Goal: Contribute content: Contribute content

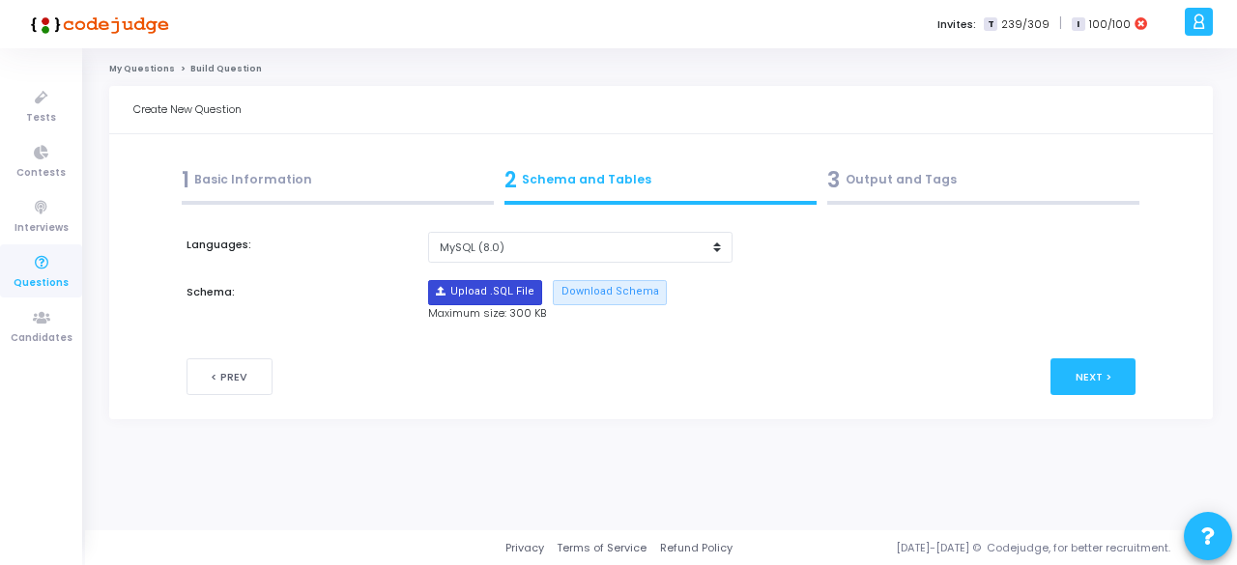
click at [496, 291] on input "file" at bounding box center [485, 292] width 112 height 23
click at [656, 249] on select "MySQL (5.6) MySQL (8.0)" at bounding box center [579, 248] width 303 height 32
select select "9911"
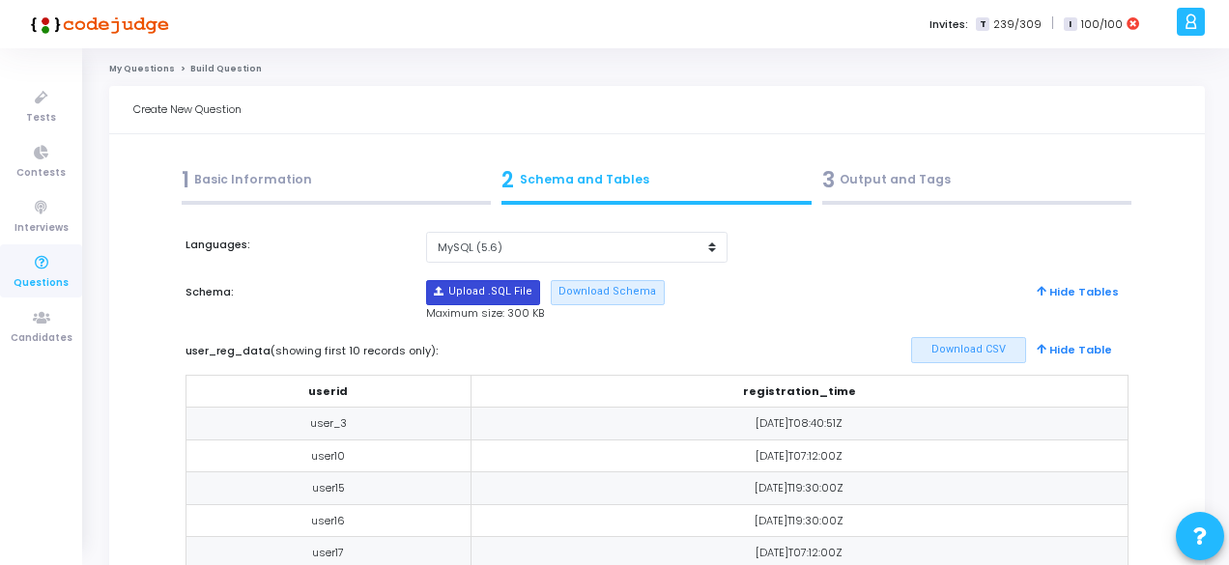
click at [518, 296] on input "file" at bounding box center [483, 292] width 112 height 23
type input "C:\fakepath\sample_template_invoice.sql"
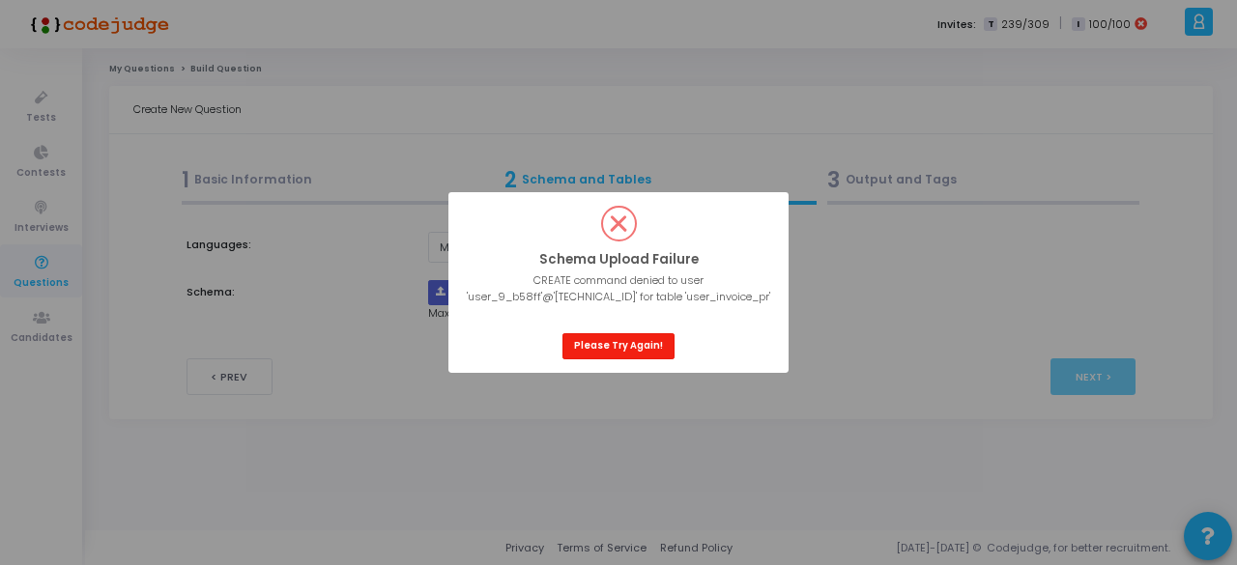
click at [634, 345] on button "Please Try Again!" at bounding box center [618, 346] width 112 height 26
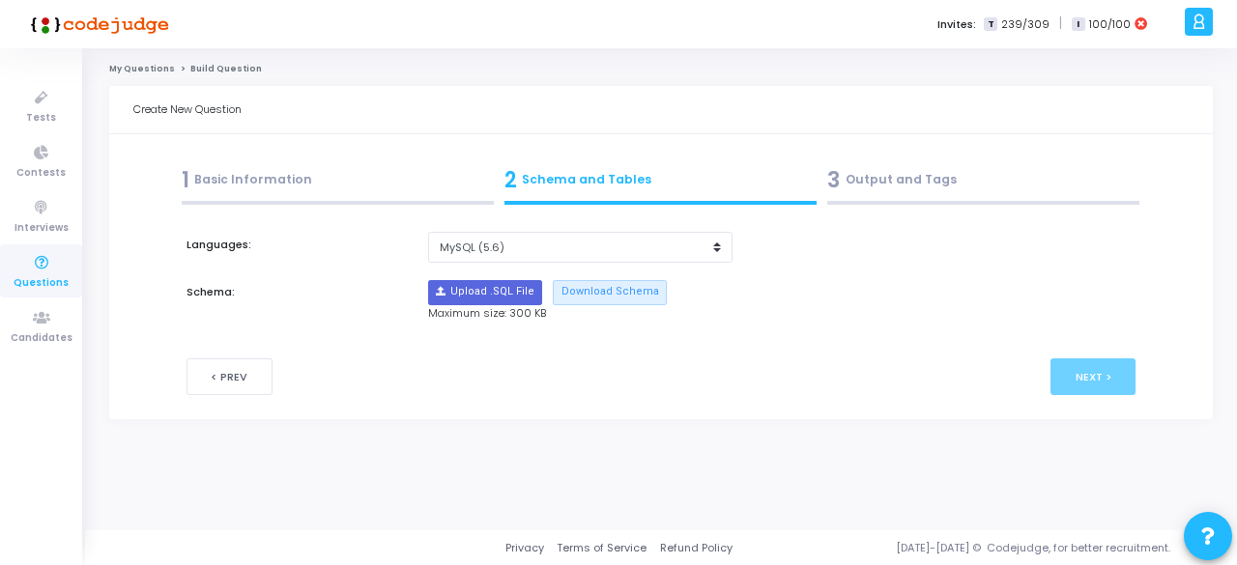
click at [469, 275] on div "Languages: MySQL (5.6) MySQL (8.0) Schema: Upload .SQL File Download Schema Max…" at bounding box center [661, 277] width 950 height 90
click at [473, 300] on input "file" at bounding box center [485, 292] width 112 height 23
type input "C:\fakepath\sample_template_invoice.sql"
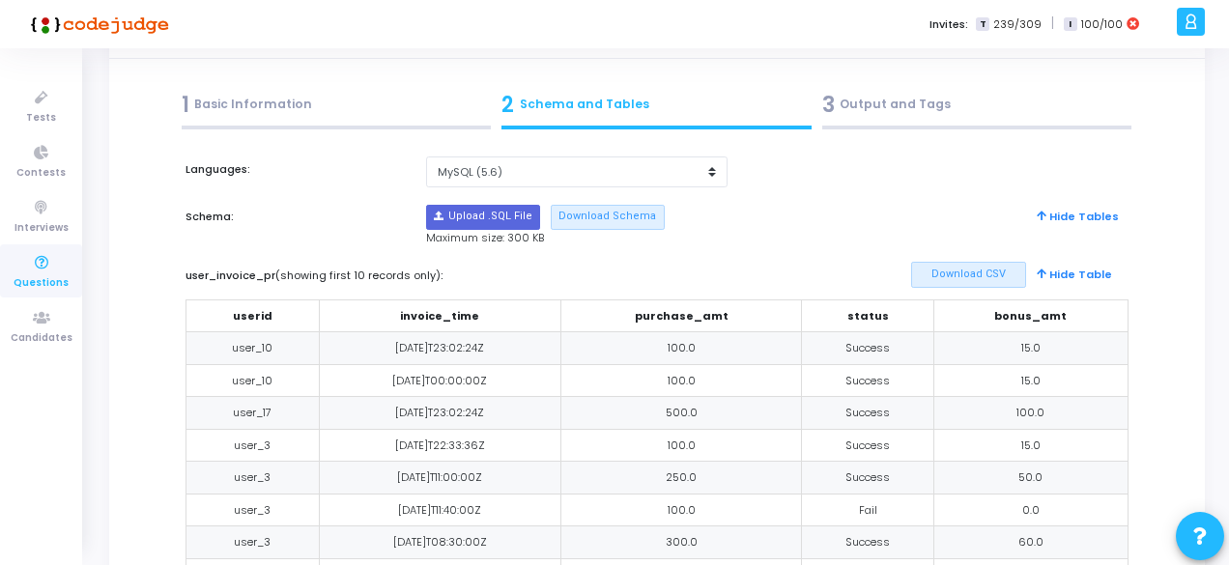
scroll to position [56, 0]
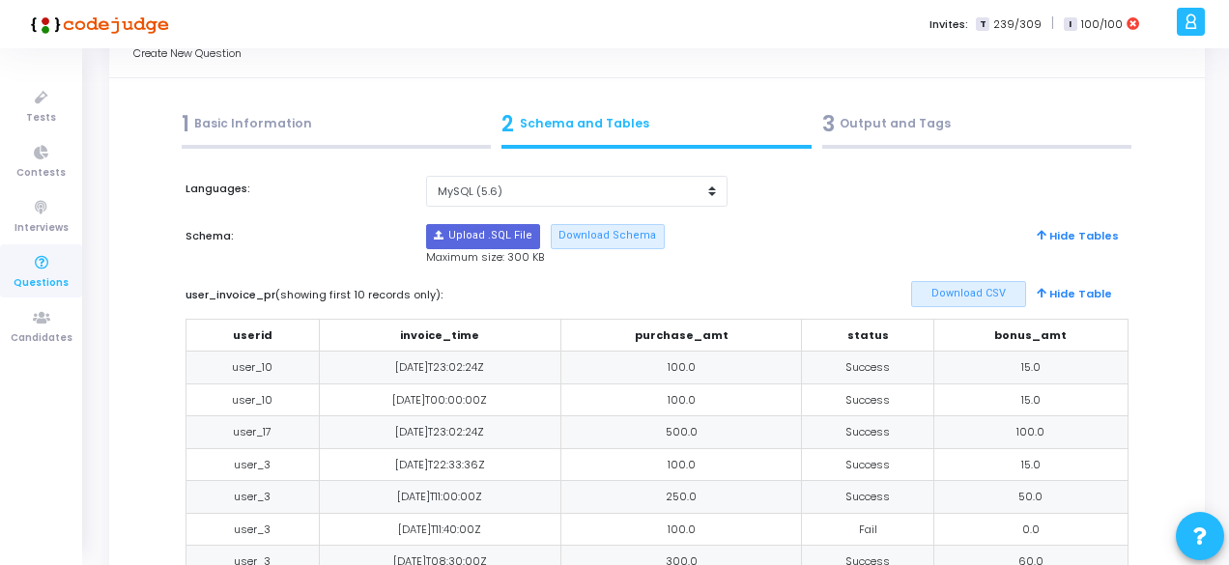
click at [875, 134] on div "3 Output and Tags" at bounding box center [977, 124] width 310 height 32
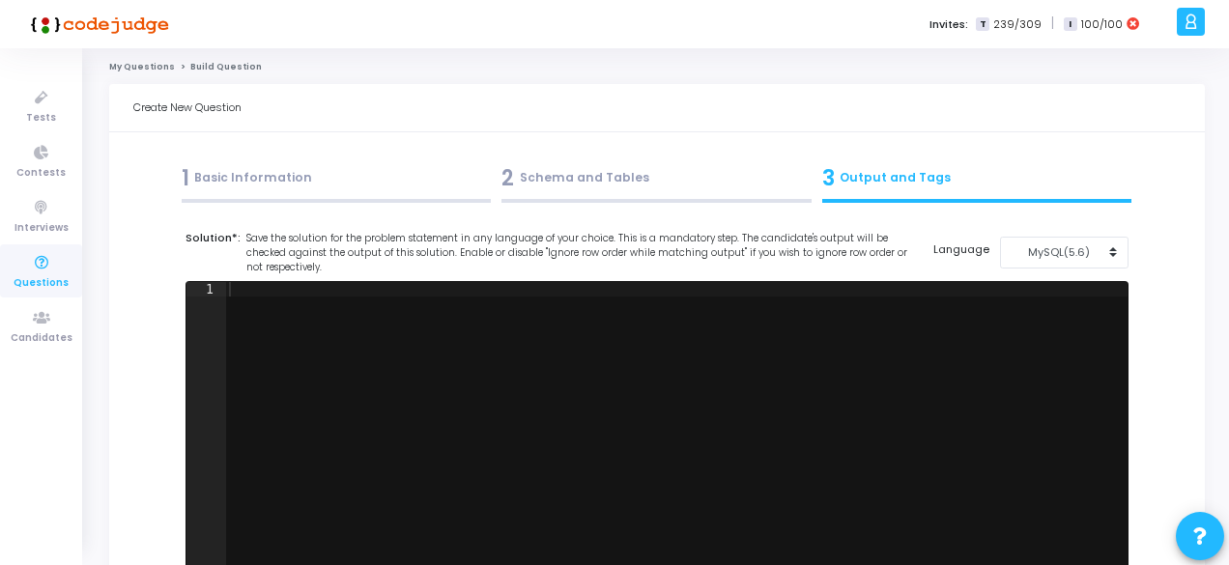
scroll to position [0, 0]
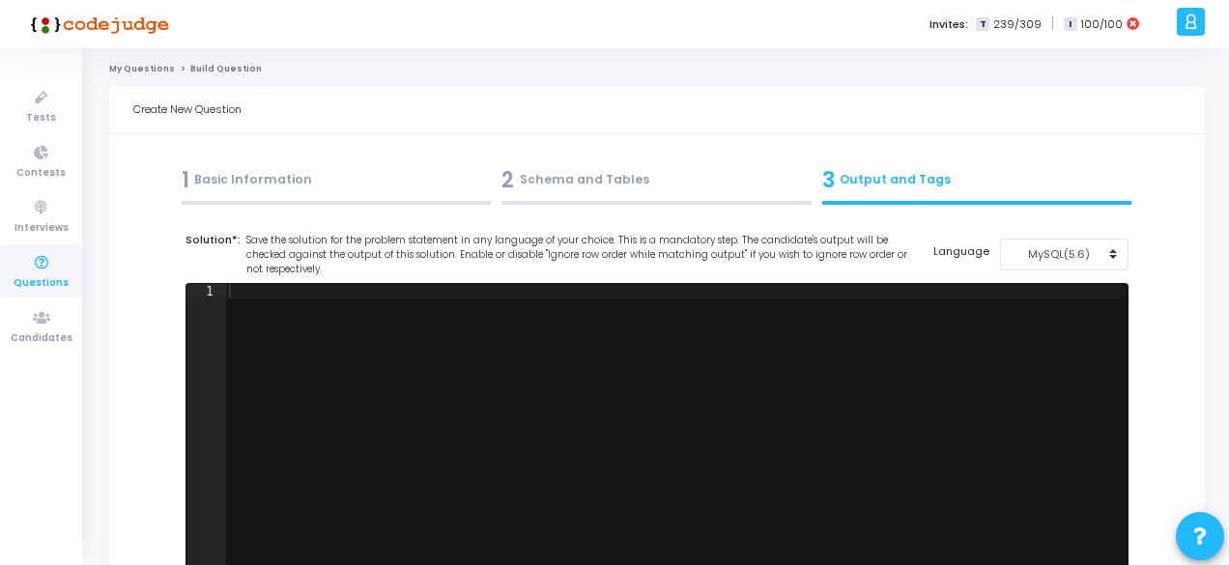
click at [609, 273] on span "Save the solution for the problem statement in any language of your choice. Thi…" at bounding box center [578, 255] width 665 height 43
click at [595, 183] on div "2 Schema and Tables" at bounding box center [656, 180] width 310 height 32
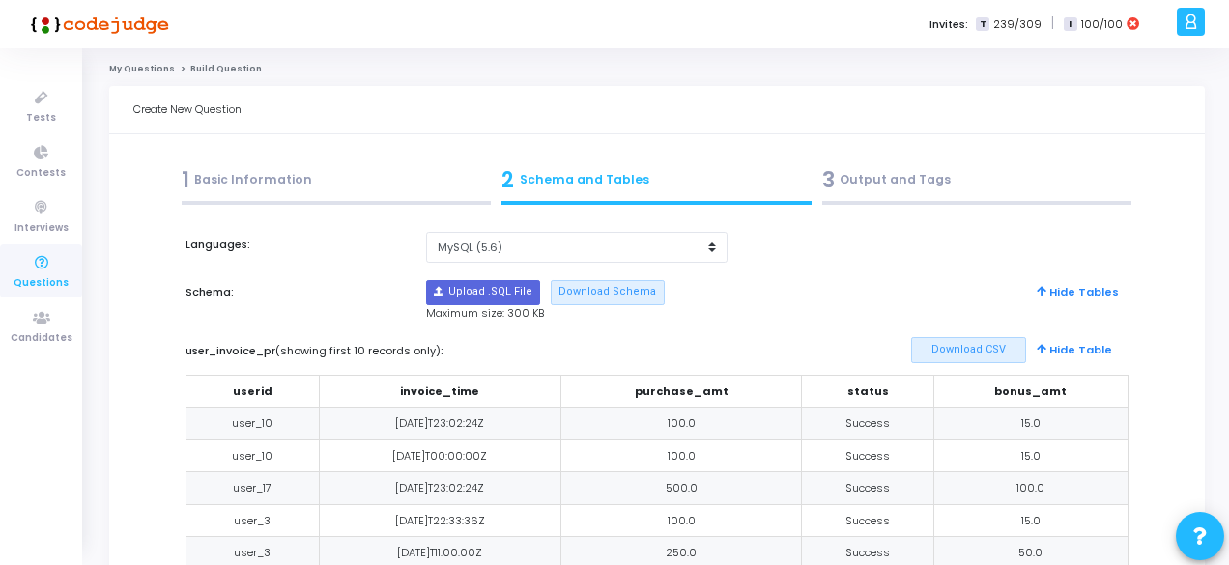
click at [400, 176] on div "1 Basic Information" at bounding box center [337, 180] width 310 height 32
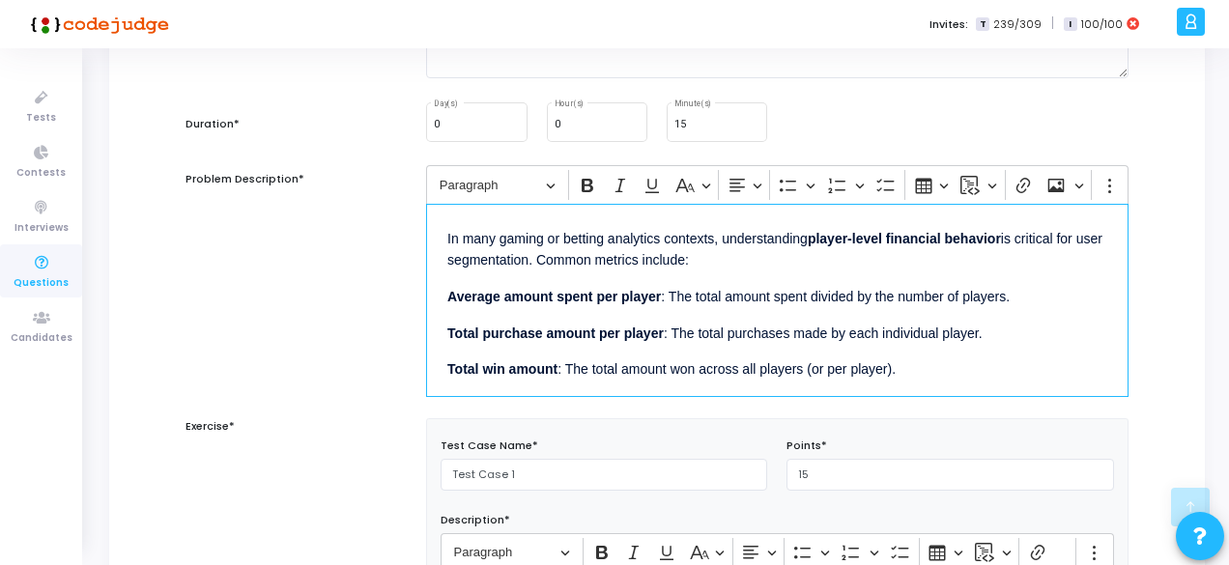
click at [605, 356] on p "Total win amount : The total amount won across all players (or per player)." at bounding box center [777, 368] width 660 height 24
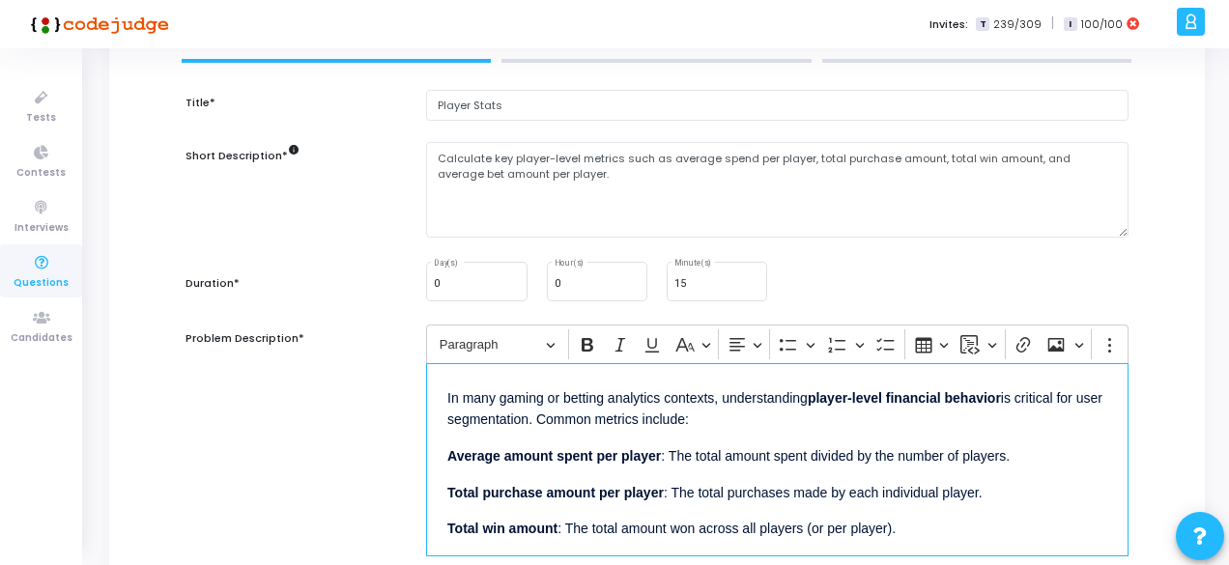
scroll to position [141, 0]
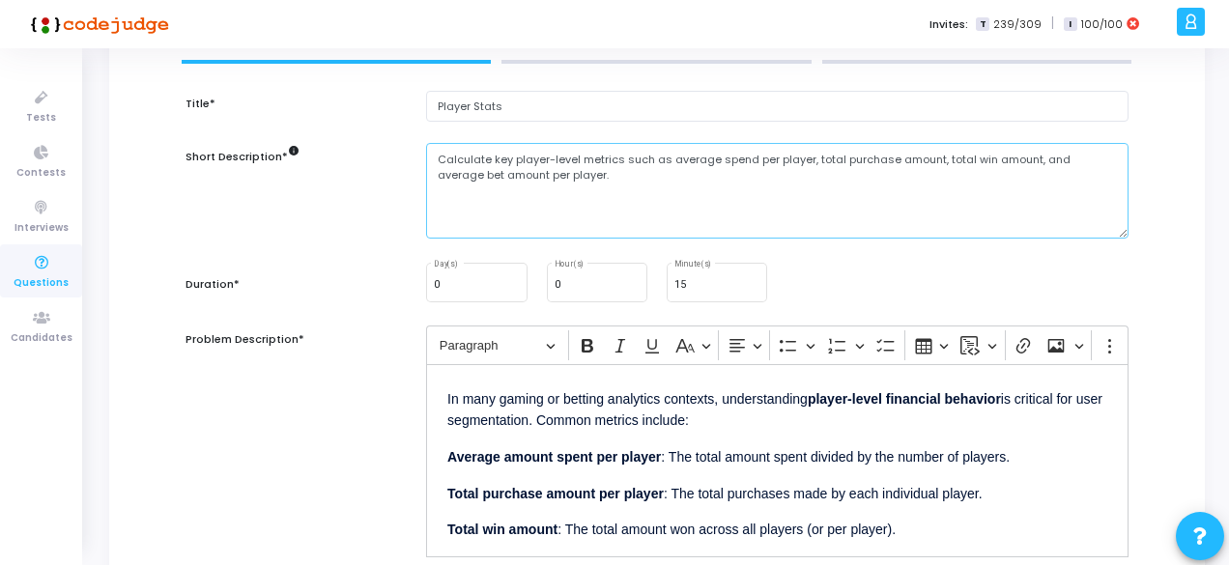
click at [562, 186] on textarea "Calculate key player-level metrics such as average spend per player, total purc…" at bounding box center [777, 191] width 702 height 96
click at [562, 215] on textarea "Calculate key player-level metrics such as average spend per player, total purc…" at bounding box center [777, 191] width 702 height 96
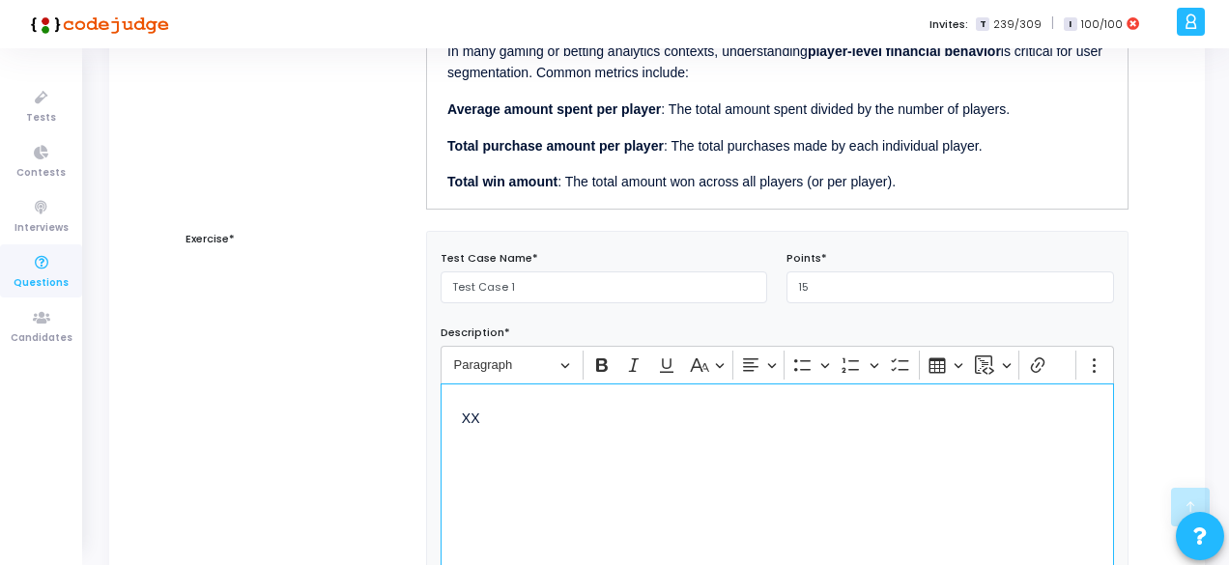
click at [513, 467] on div "XX" at bounding box center [777, 480] width 673 height 193
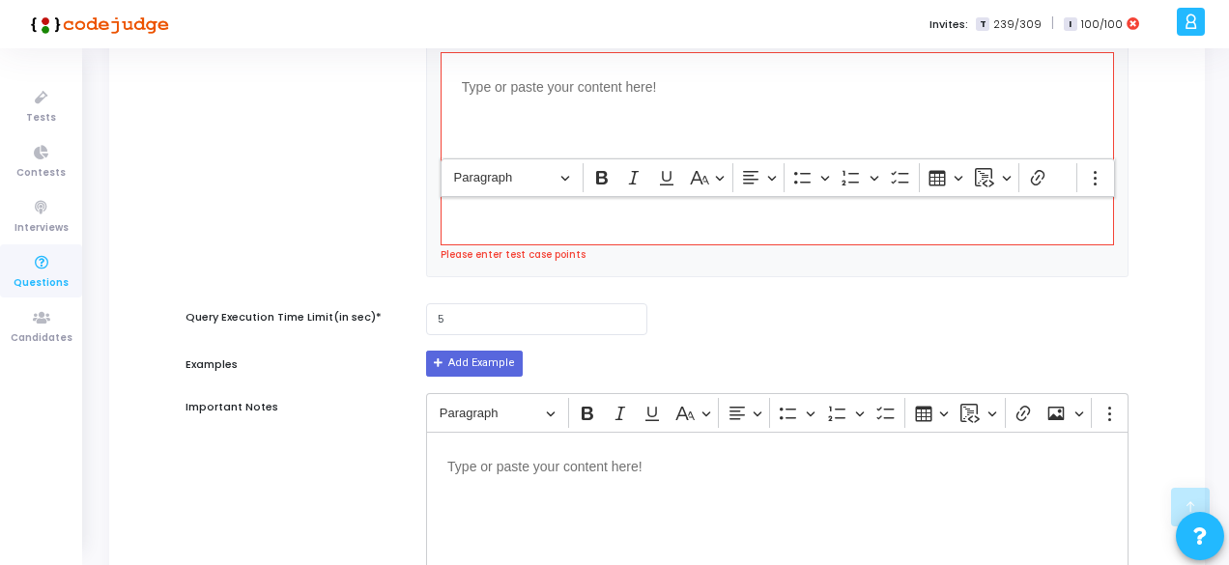
scroll to position [811, 0]
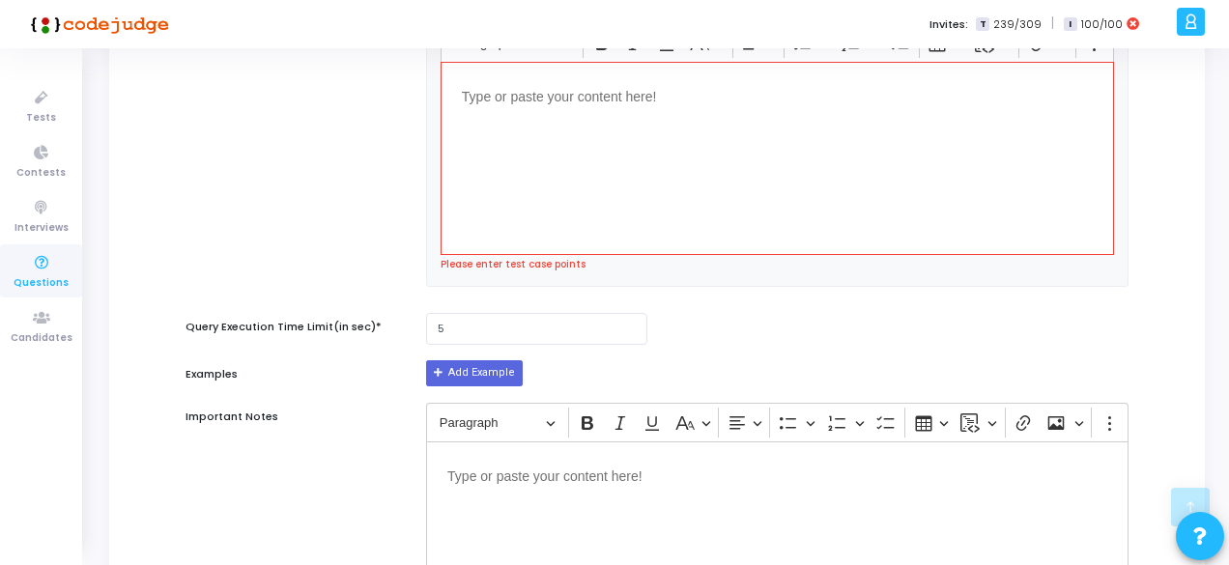
click at [571, 185] on div "Editor editing area: main" at bounding box center [777, 158] width 673 height 193
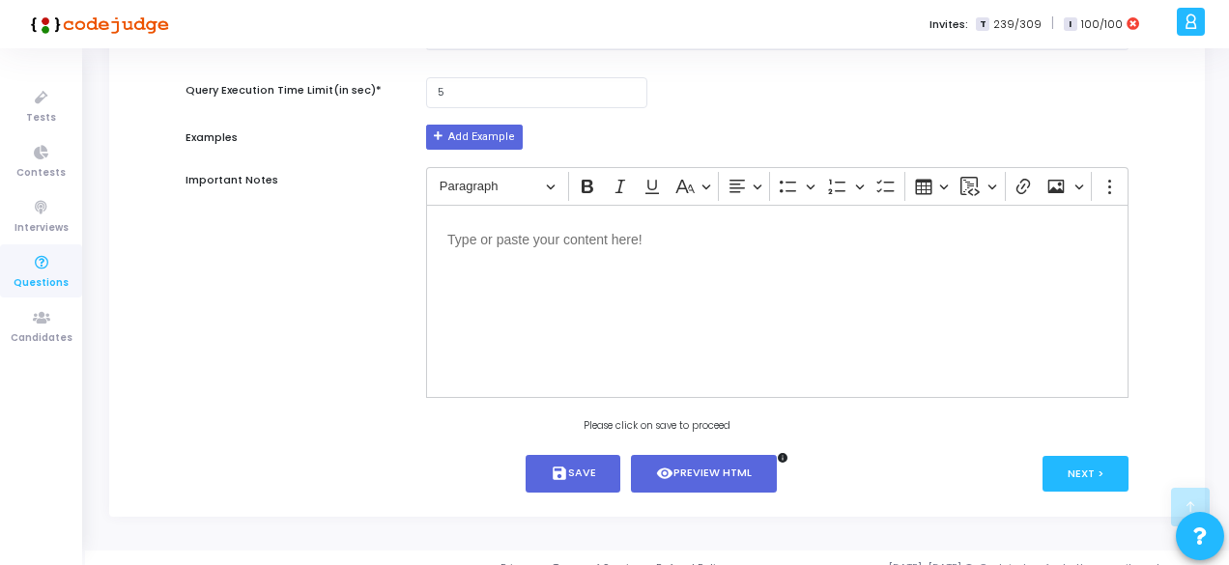
scroll to position [1053, 0]
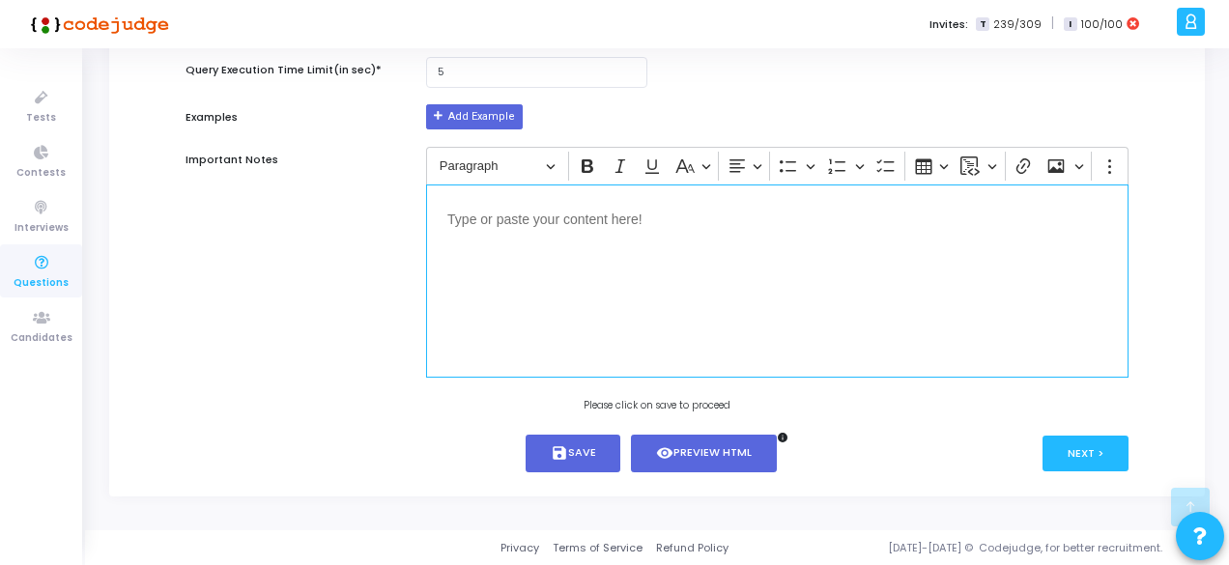
click at [670, 300] on div "Editor editing area: main" at bounding box center [777, 281] width 702 height 193
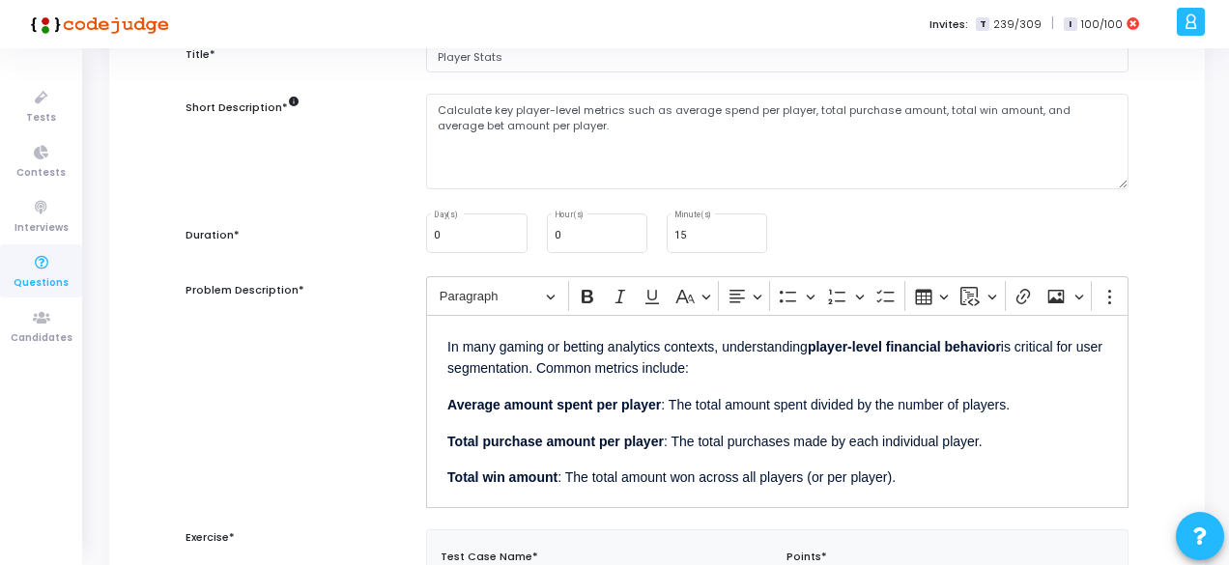
scroll to position [0, 0]
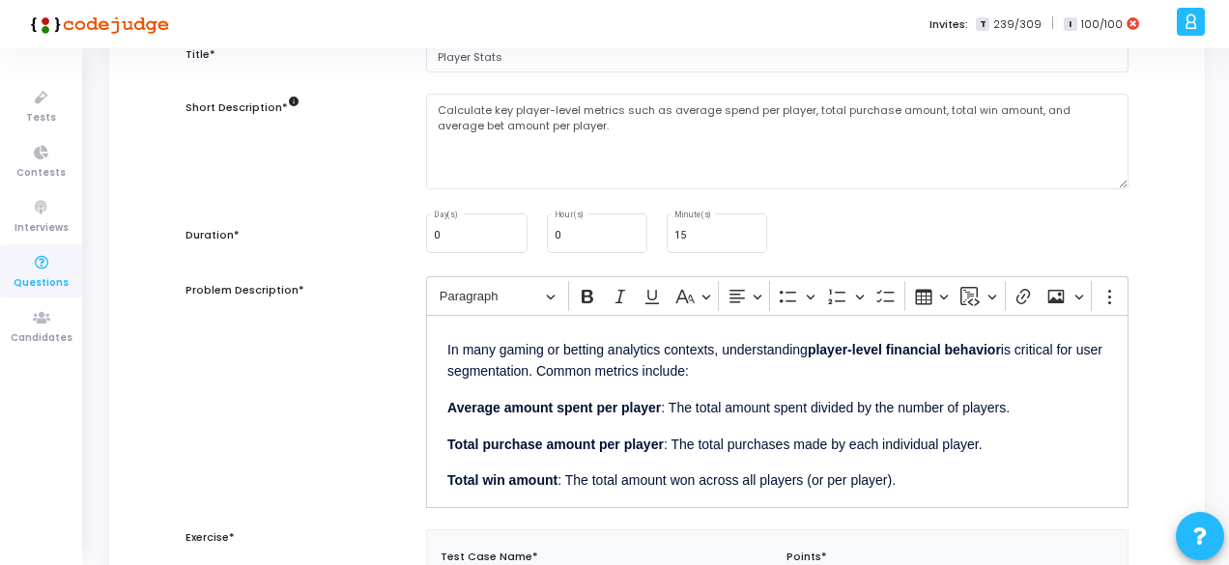
click at [564, 354] on p "In many gaming or betting analytics contexts, understanding player-level financ…" at bounding box center [777, 359] width 660 height 46
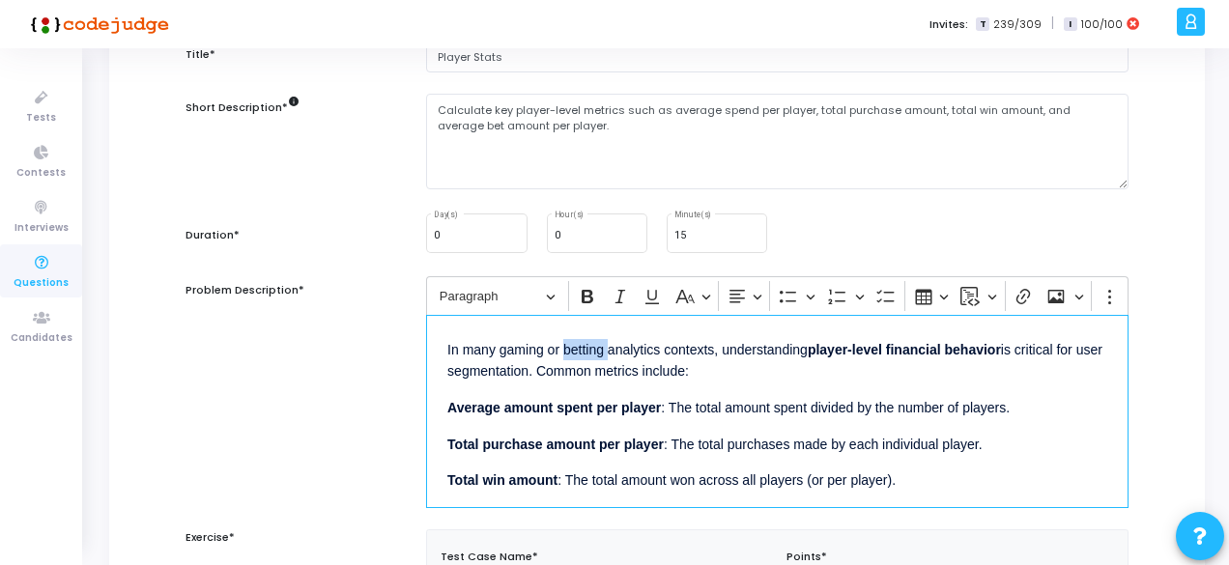
click at [564, 354] on p "In many gaming or betting analytics contexts, understanding player-level financ…" at bounding box center [777, 359] width 660 height 46
click at [626, 355] on p "In many gaming or betting analytics contexts, understanding player-level financ…" at bounding box center [777, 359] width 660 height 46
drag, startPoint x: 549, startPoint y: 349, endPoint x: 604, endPoint y: 349, distance: 55.1
click at [604, 349] on p "In many gaming or betting analytics contexts, understanding player-level financ…" at bounding box center [777, 359] width 660 height 46
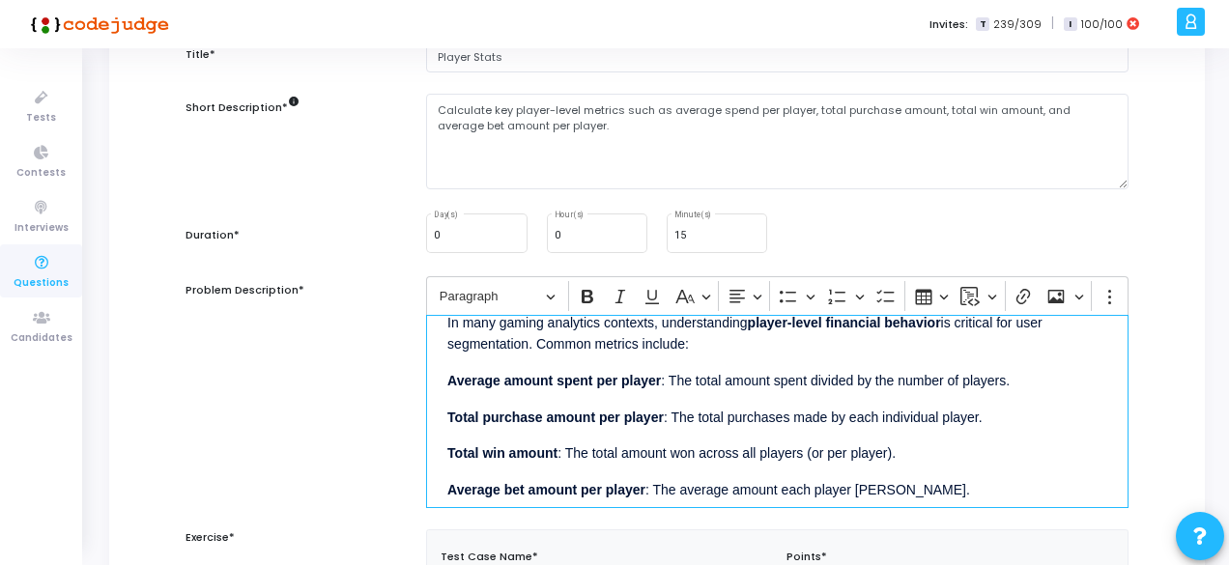
scroll to position [52, 0]
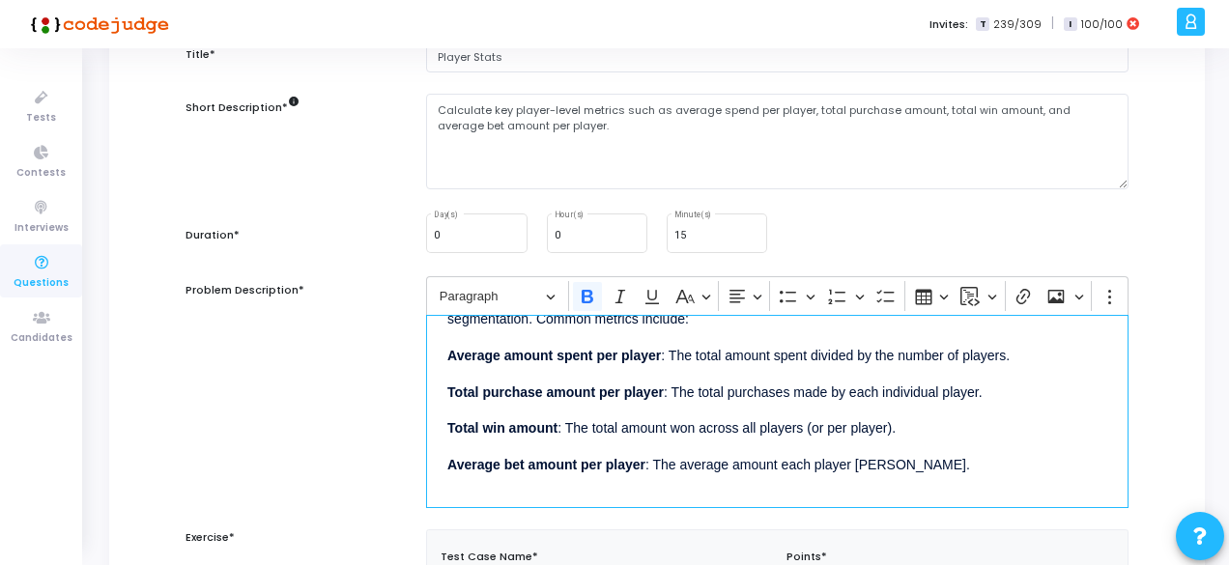
click at [606, 356] on strong "Average amount spent per player" at bounding box center [553, 355] width 213 height 15
click at [736, 391] on p "Total purchase amount per player : The total purchases made by each individual …" at bounding box center [777, 391] width 660 height 24
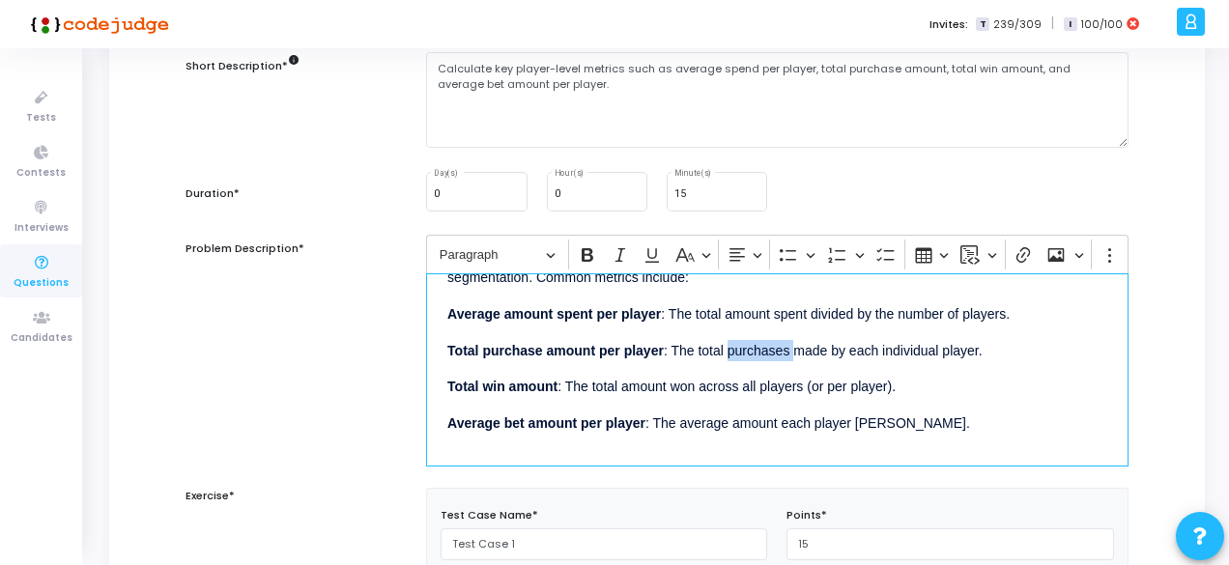
scroll to position [238, 0]
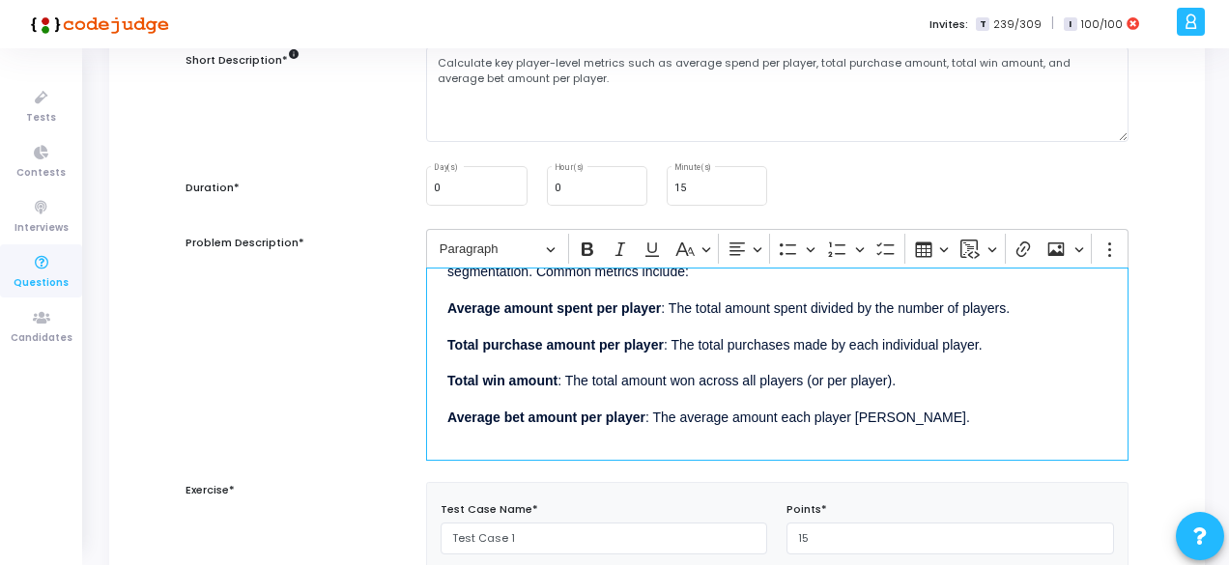
click at [736, 391] on div "In many gaming analytics contexts, understanding player-level financial behavio…" at bounding box center [777, 364] width 702 height 193
click at [574, 384] on p "Total win amount : The total amount won across all players (or per player)." at bounding box center [777, 380] width 660 height 24
click at [640, 384] on p "Total win amount : The total amount won across all players (or per player)." at bounding box center [777, 380] width 660 height 24
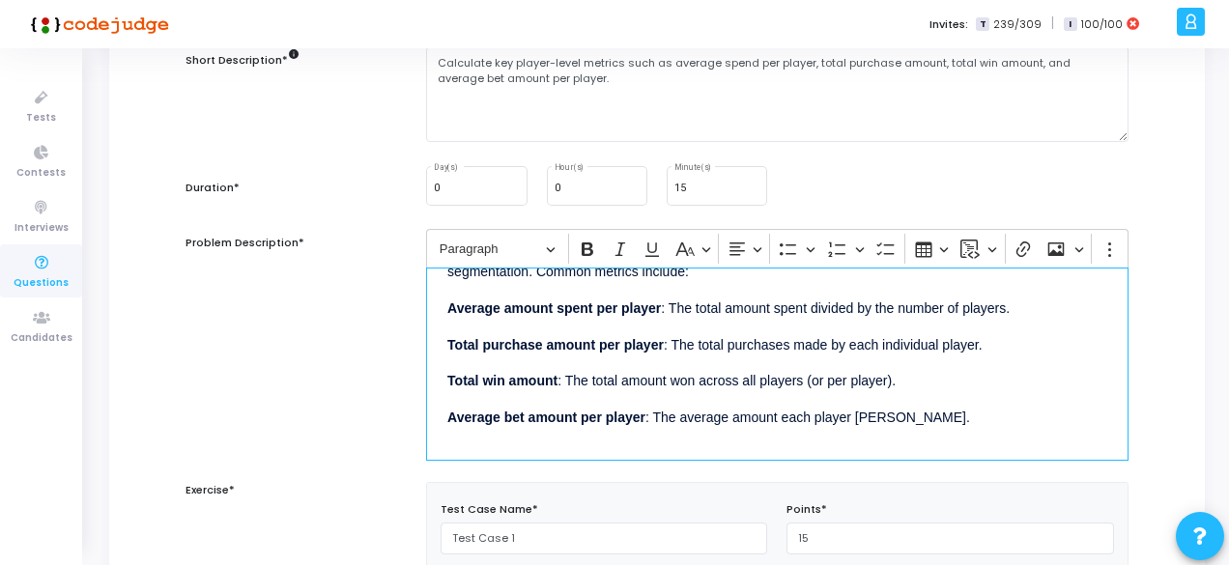
click at [735, 385] on p "Total win amount : The total amount won across all players (or per player)." at bounding box center [777, 380] width 660 height 24
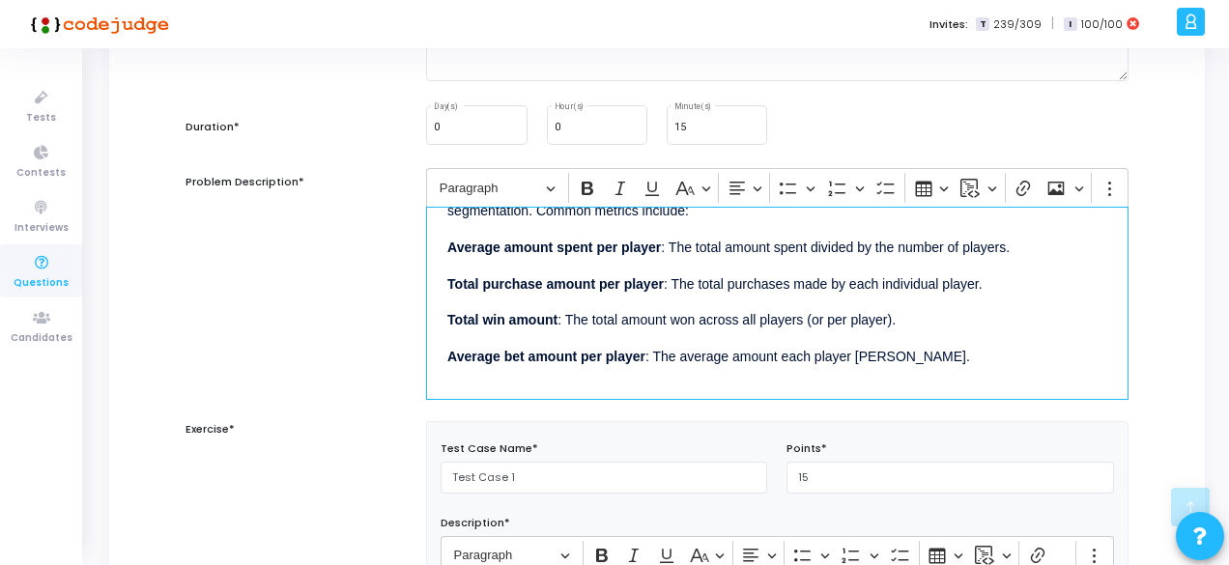
scroll to position [299, 0]
click at [652, 346] on p "Average bet amount per player : The average amount each player wagers." at bounding box center [777, 354] width 660 height 24
click at [793, 323] on p "Total win amount : The total amount won across all players (or per player)." at bounding box center [777, 318] width 660 height 24
drag, startPoint x: 813, startPoint y: 235, endPoint x: 1020, endPoint y: 244, distance: 207.0
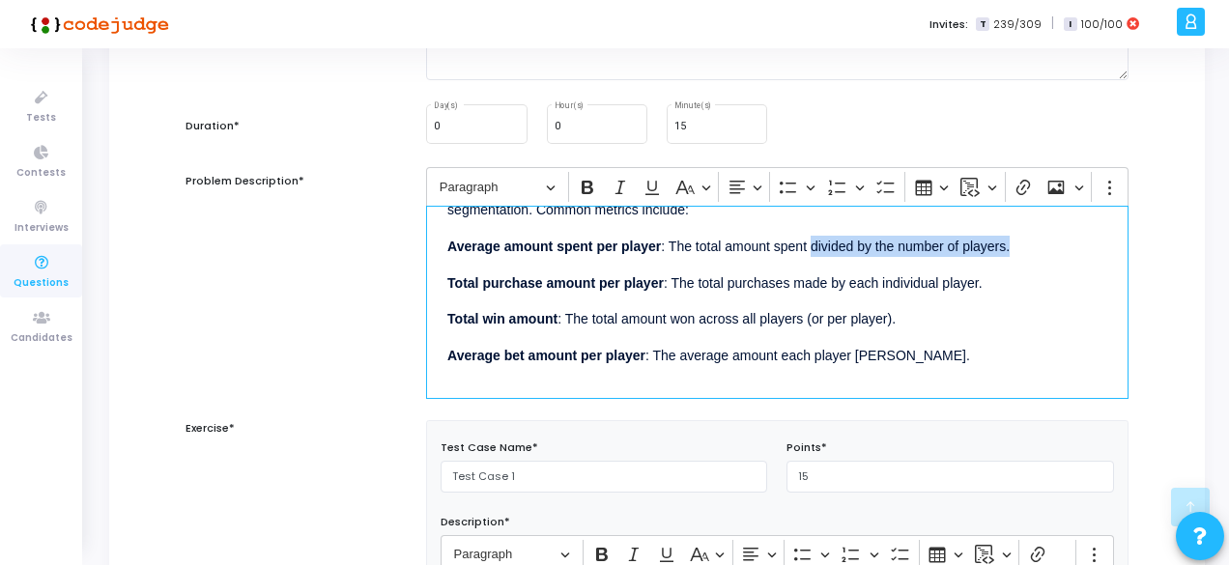
click at [1020, 244] on p "Average amount spent per player : The total amount spent divided by the number …" at bounding box center [777, 245] width 660 height 24
copy p "divided by the number of players."
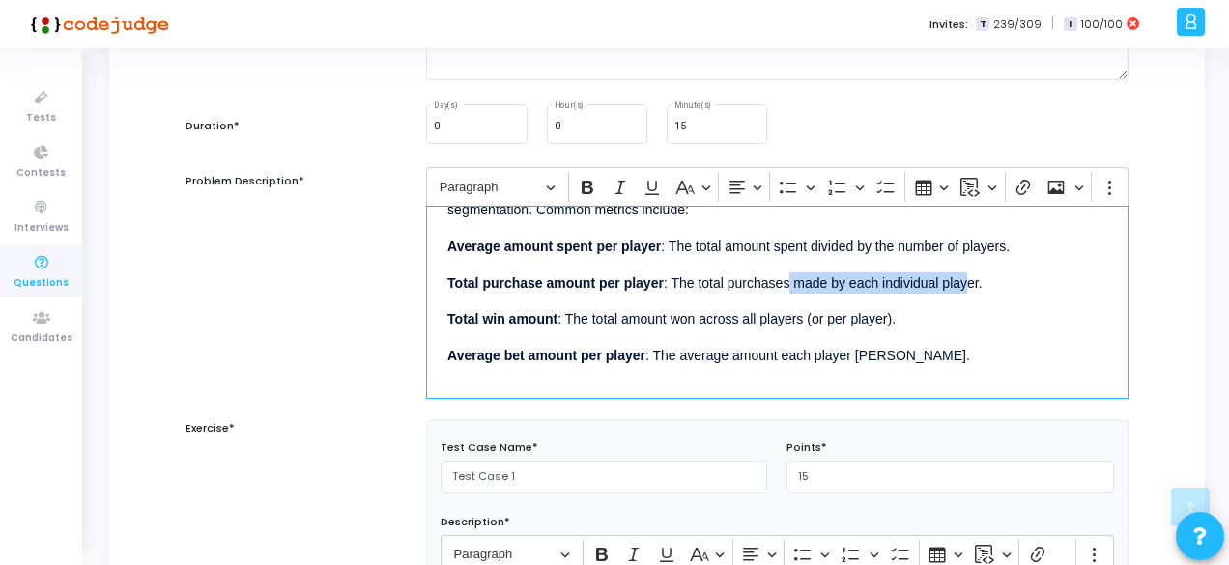
drag, startPoint x: 789, startPoint y: 278, endPoint x: 971, endPoint y: 275, distance: 181.6
click at [971, 275] on p "Total purchase amount per player : The total purchases made by each individual …" at bounding box center [777, 282] width 660 height 24
click at [700, 322] on p "Total win amount : The total amount won across all players (or per player)." at bounding box center [777, 318] width 660 height 24
click at [725, 322] on p "Total win amount : The total amount won across all players (or per player)." at bounding box center [777, 318] width 660 height 24
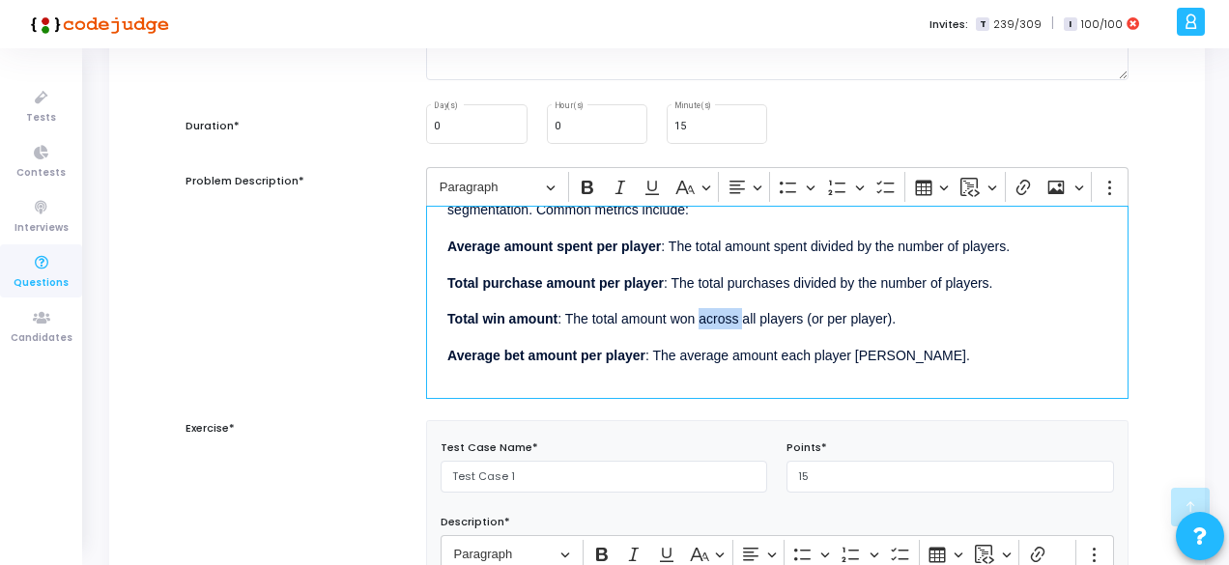
click at [725, 322] on p "Total win amount : The total amount won across all players (or per player)." at bounding box center [777, 318] width 660 height 24
click at [675, 313] on p "Total win amount : The total amount won across all players (or per player)." at bounding box center [777, 318] width 660 height 24
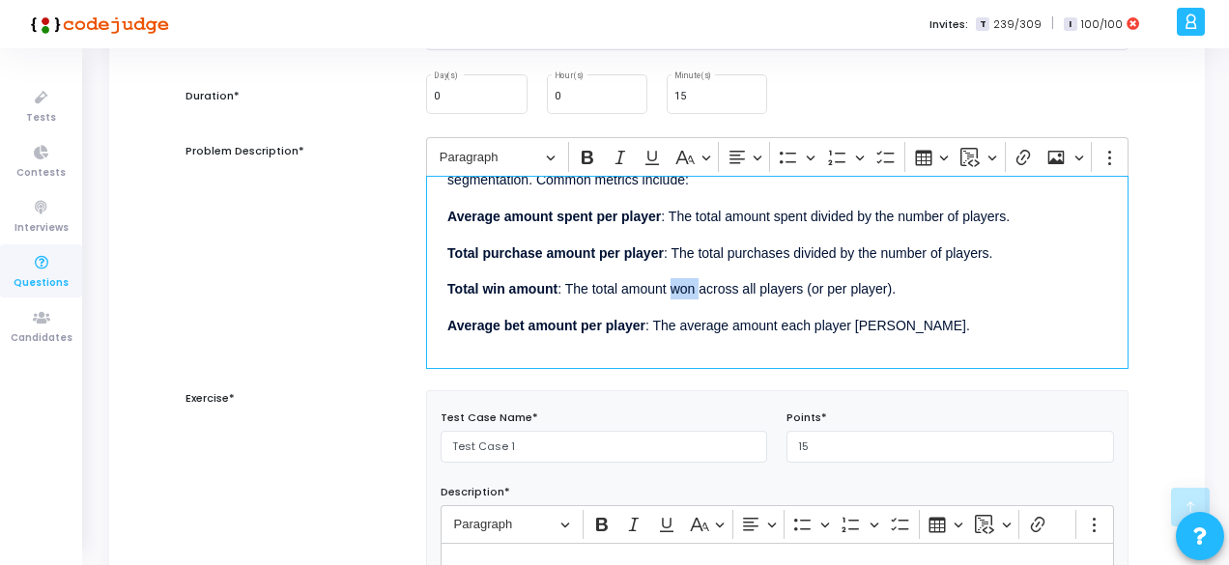
scroll to position [330, 0]
click at [625, 355] on div "In many gaming analytics contexts, understanding player-level financial behavio…" at bounding box center [777, 271] width 702 height 193
click at [576, 339] on div "In many gaming analytics contexts, understanding player-level financial behavio…" at bounding box center [777, 271] width 702 height 193
click at [549, 336] on div "In many gaming analytics contexts, understanding player-level financial behavio…" at bounding box center [777, 271] width 702 height 193
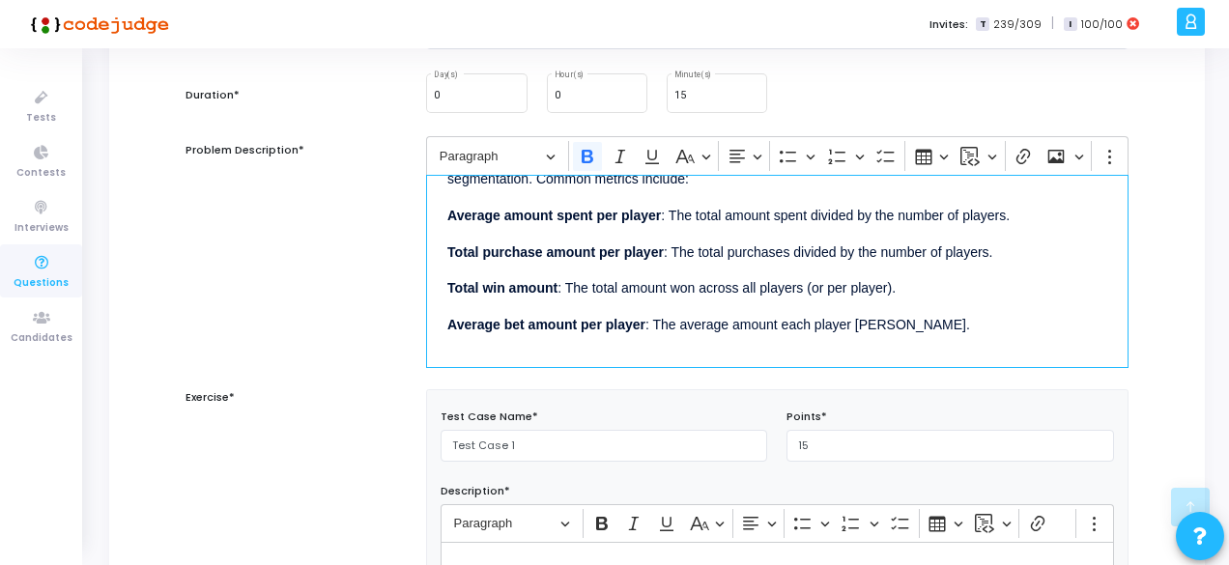
click at [610, 329] on p "Average bet amount per player : The average amount each player wagers." at bounding box center [777, 323] width 660 height 24
click at [676, 318] on p "Average bet amount per player : The average amount each player wagers." at bounding box center [777, 323] width 660 height 24
click at [721, 324] on p "Average bet amount per player : The average amount each player wagers." at bounding box center [777, 323] width 660 height 24
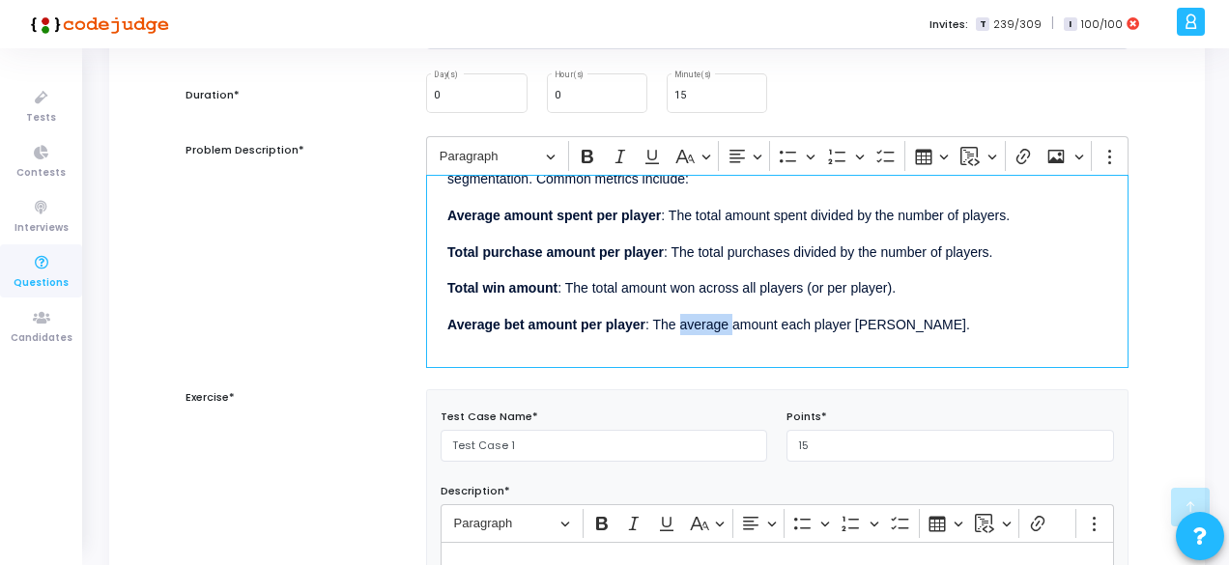
click at [721, 324] on p "Average bet amount per player : The average amount each player wagers." at bounding box center [777, 323] width 660 height 24
click at [814, 322] on p "Average bet amount per player : The average amount each player wagers." at bounding box center [777, 323] width 660 height 24
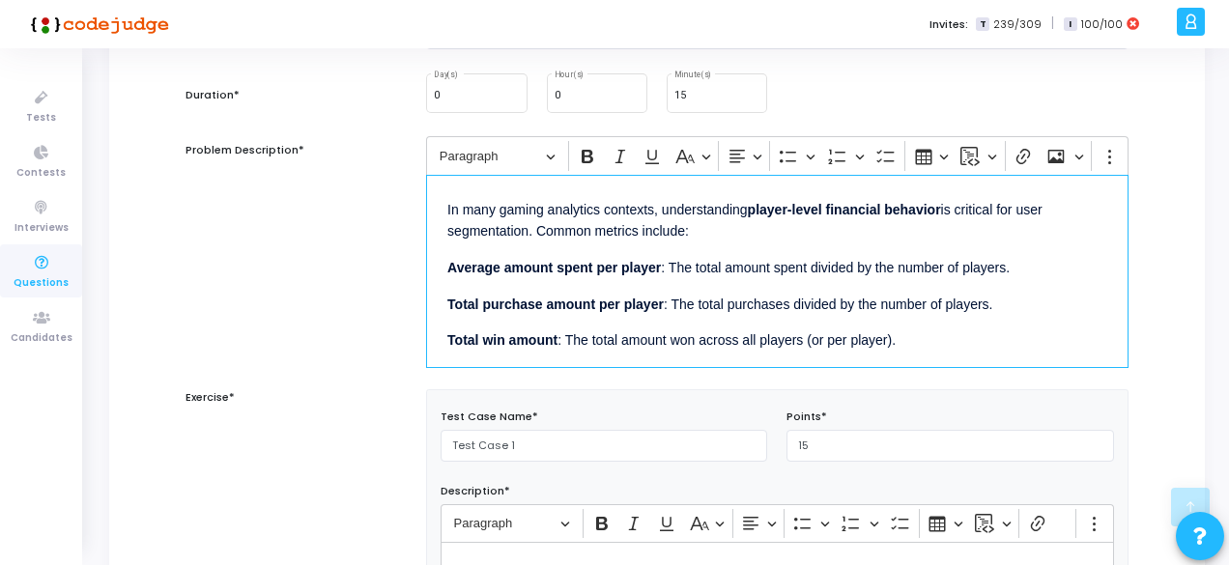
click at [714, 294] on p "Total purchase amount per player : The total purchases divided by the number of…" at bounding box center [777, 303] width 660 height 24
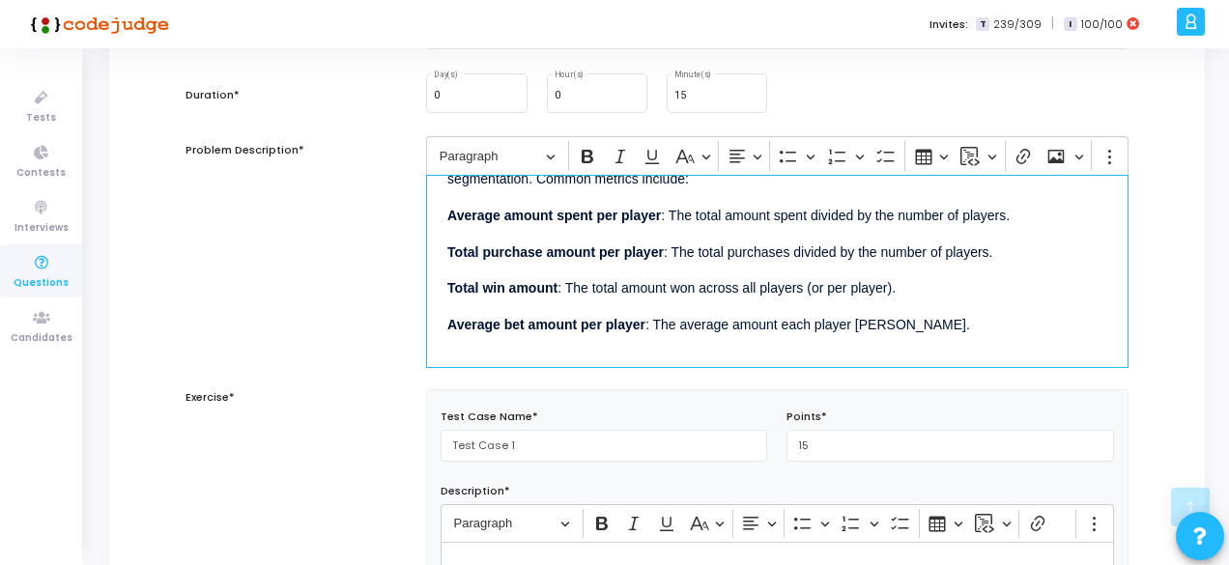
click at [603, 275] on p "Total win amount : The total amount won across all players (or per player)." at bounding box center [777, 287] width 660 height 24
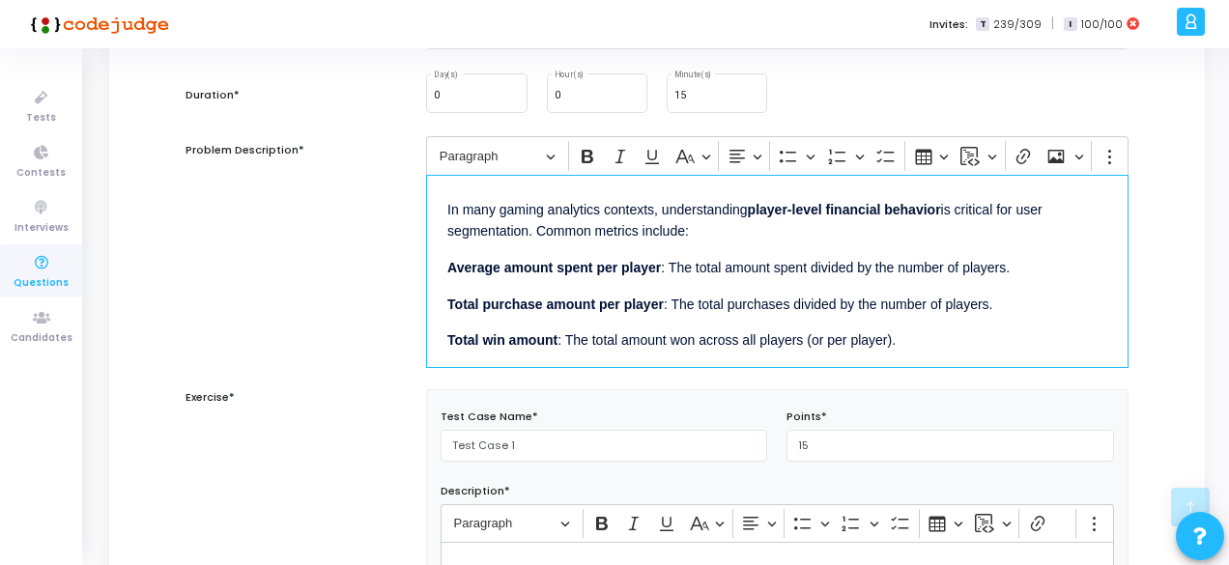
click at [553, 264] on strong "Average amount spent per player" at bounding box center [553, 267] width 213 height 15
click at [692, 239] on p "In many gaming analytics contexts, understanding player-level financial behavio…" at bounding box center [777, 219] width 660 height 46
click at [633, 262] on strong "Average amount spent per player" at bounding box center [553, 267] width 213 height 15
click at [634, 299] on strong "Total purchase amount per player" at bounding box center [555, 304] width 216 height 15
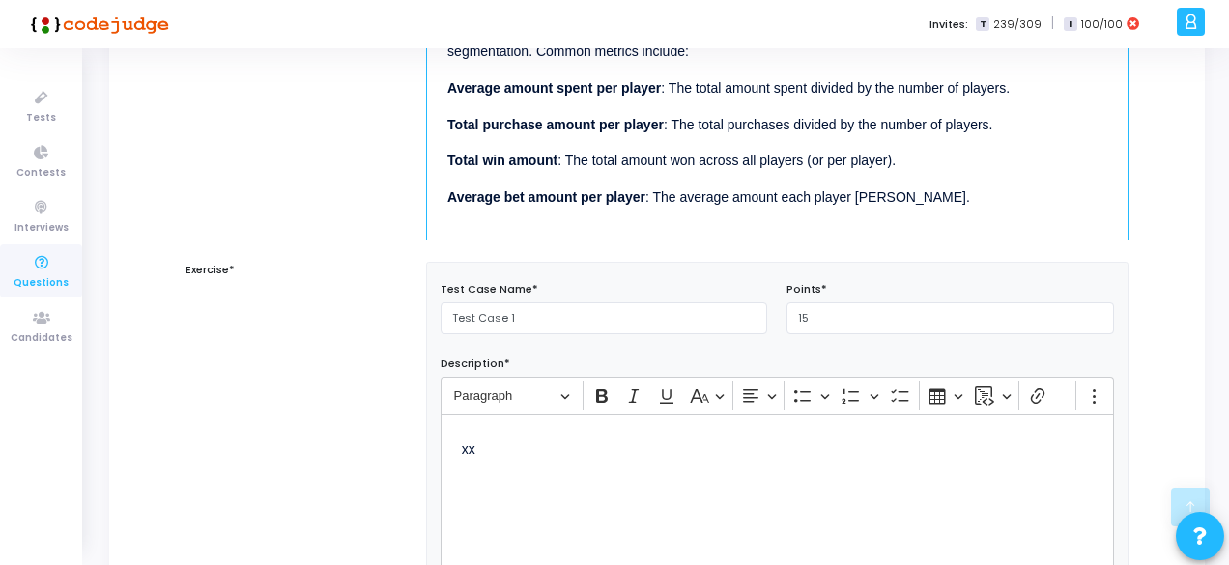
scroll to position [460, 0]
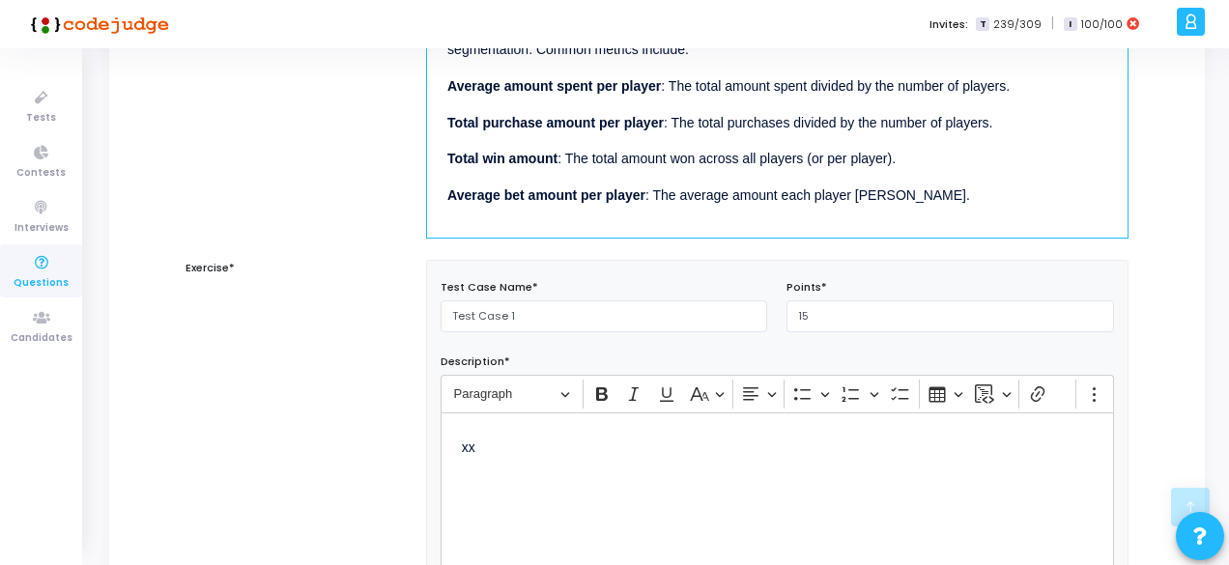
click at [504, 457] on div "xx" at bounding box center [777, 509] width 673 height 193
